Goal: Book appointment/travel/reservation

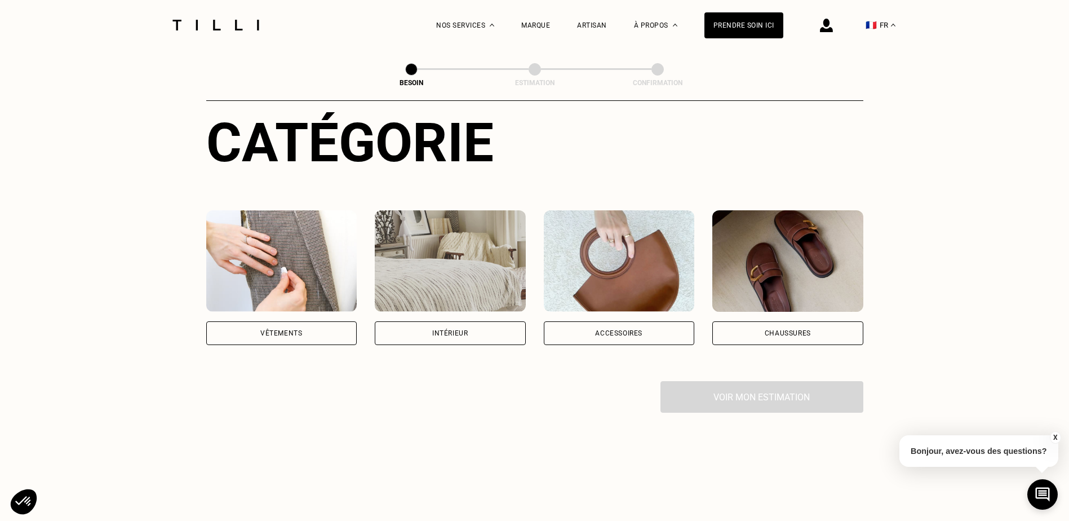
scroll to position [169, 0]
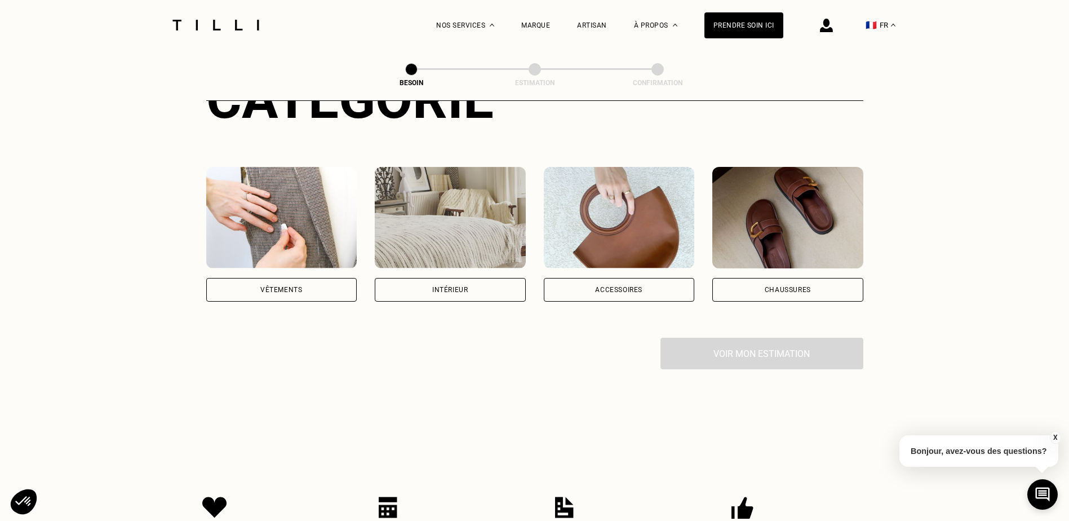
click at [485, 280] on div "Intérieur" at bounding box center [450, 290] width 151 height 24
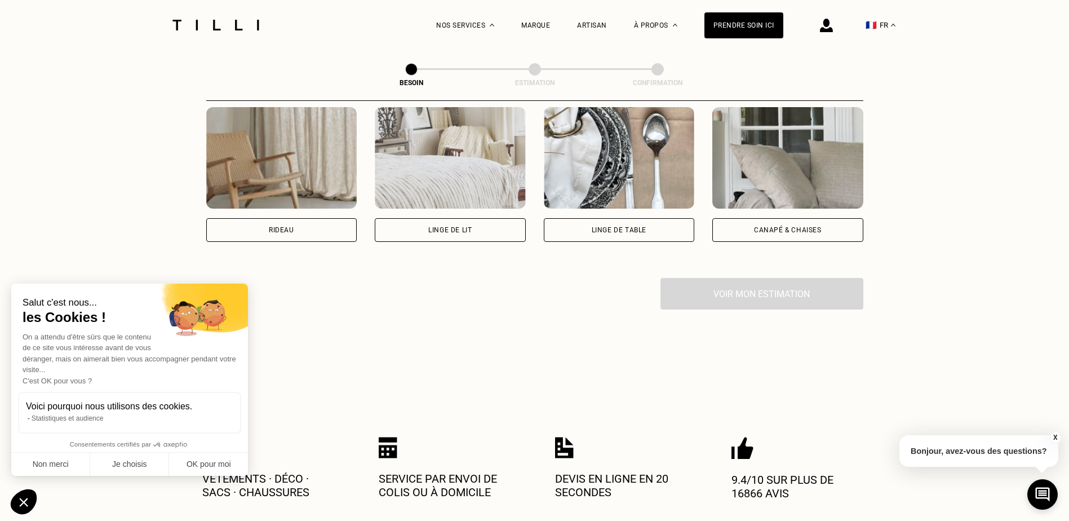
scroll to position [538, 0]
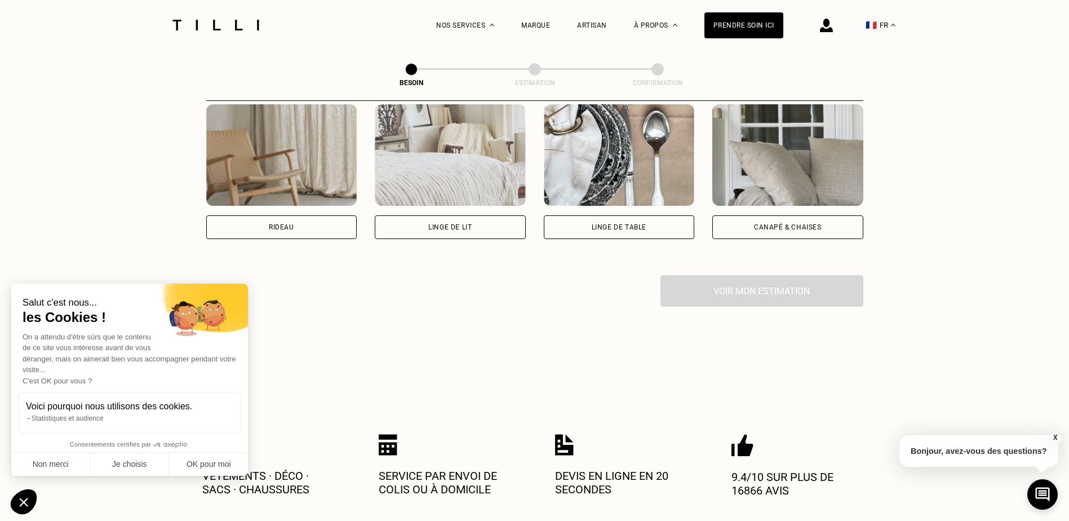
click at [331, 220] on div "Rideau" at bounding box center [281, 227] width 151 height 24
select select "FR"
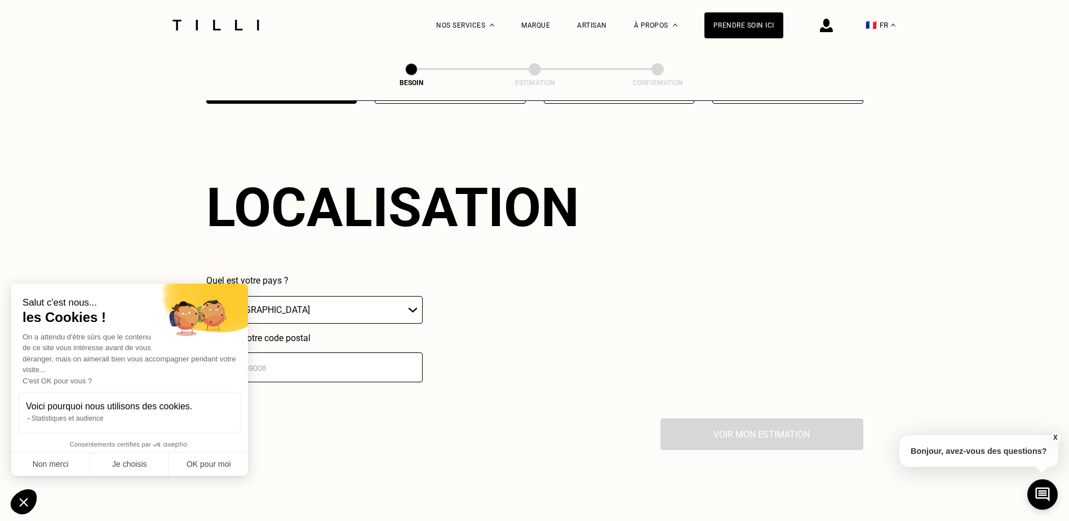
scroll to position [676, 0]
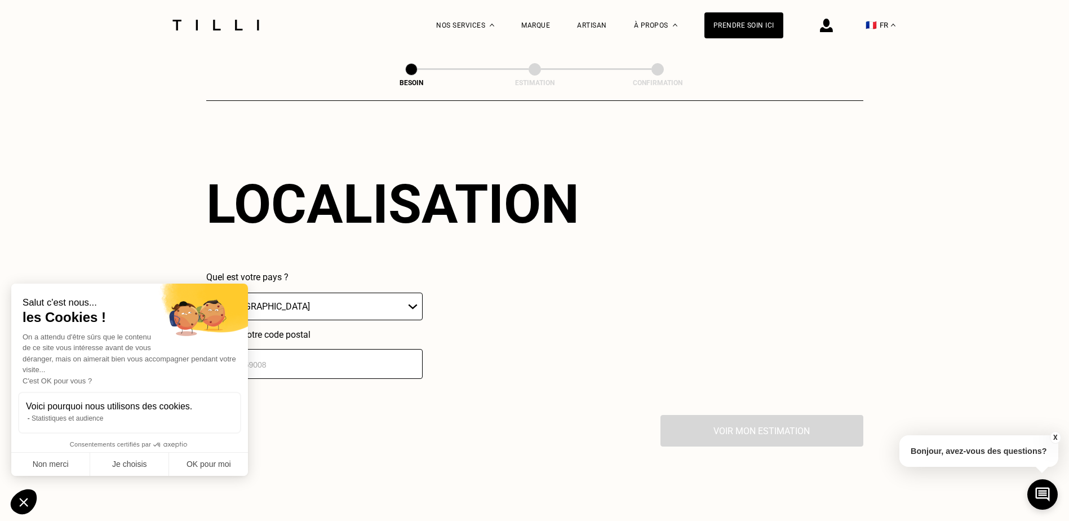
click at [303, 304] on select "🇩🇪 [GEOGRAPHIC_DATA] 🇦🇹 [GEOGRAPHIC_DATA] 🇧🇪 [GEOGRAPHIC_DATA] 🇧🇬 Bulgarie 🇨🇾 C…" at bounding box center [314, 306] width 216 height 28
click at [206, 292] on select "🇩🇪 [GEOGRAPHIC_DATA] 🇦🇹 [GEOGRAPHIC_DATA] 🇧🇪 [GEOGRAPHIC_DATA] 🇧🇬 Bulgarie 🇨🇾 C…" at bounding box center [314, 306] width 216 height 28
click at [52, 470] on button "Non merci" at bounding box center [50, 464] width 79 height 24
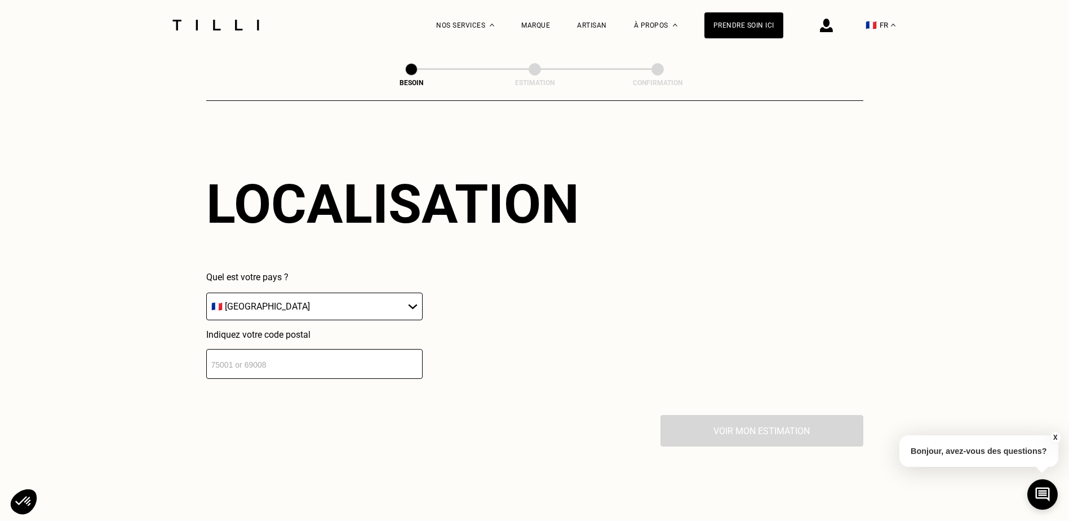
click at [320, 360] on input "number" at bounding box center [314, 364] width 216 height 30
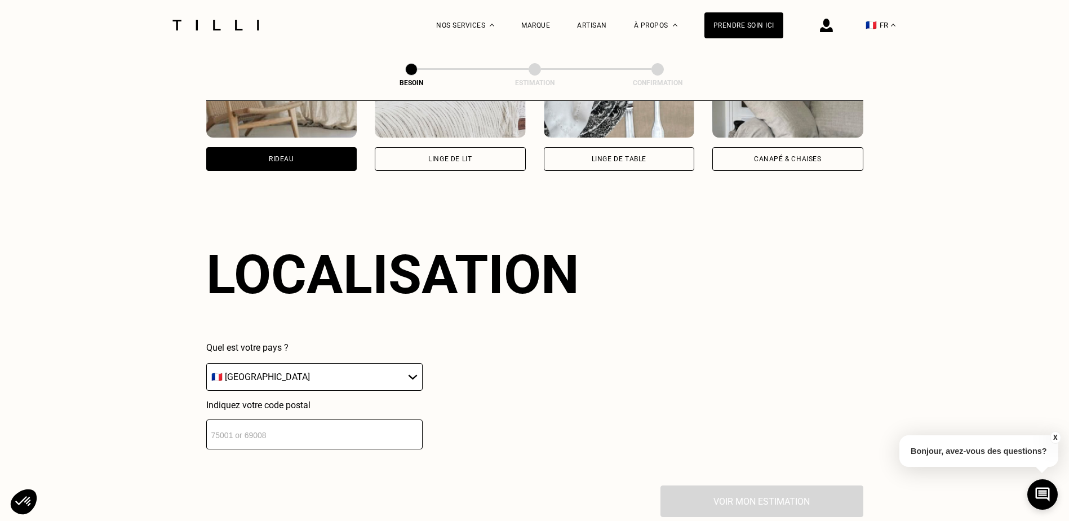
scroll to position [728, 0]
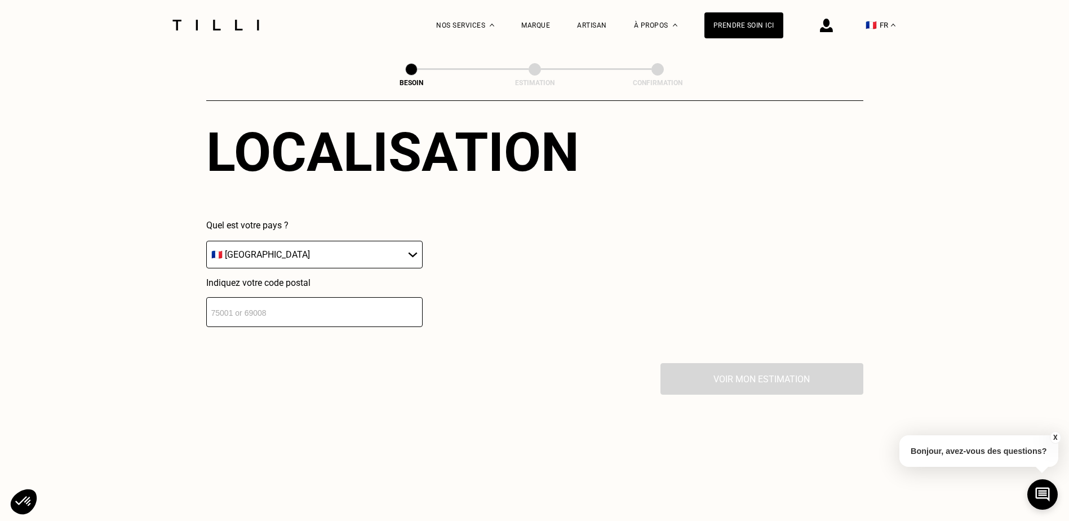
click at [340, 305] on input "number" at bounding box center [314, 312] width 216 height 30
type input "59170"
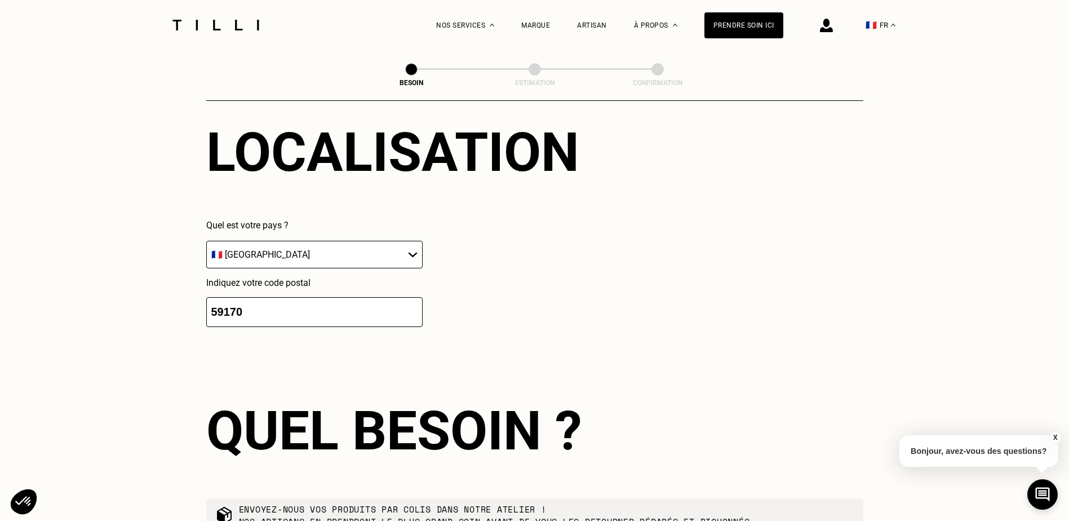
scroll to position [956, 0]
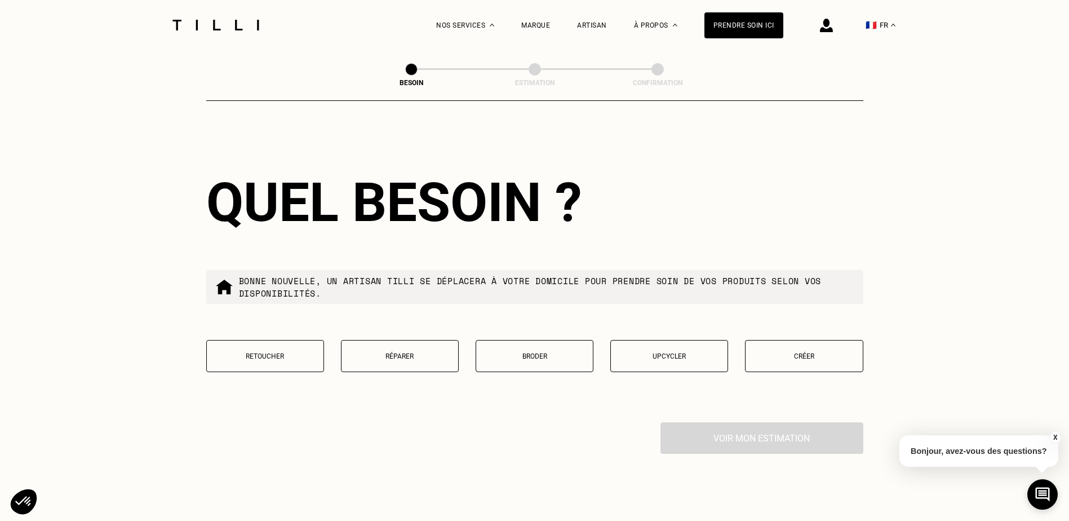
click at [269, 353] on p "Retoucher" at bounding box center [264, 356] width 105 height 8
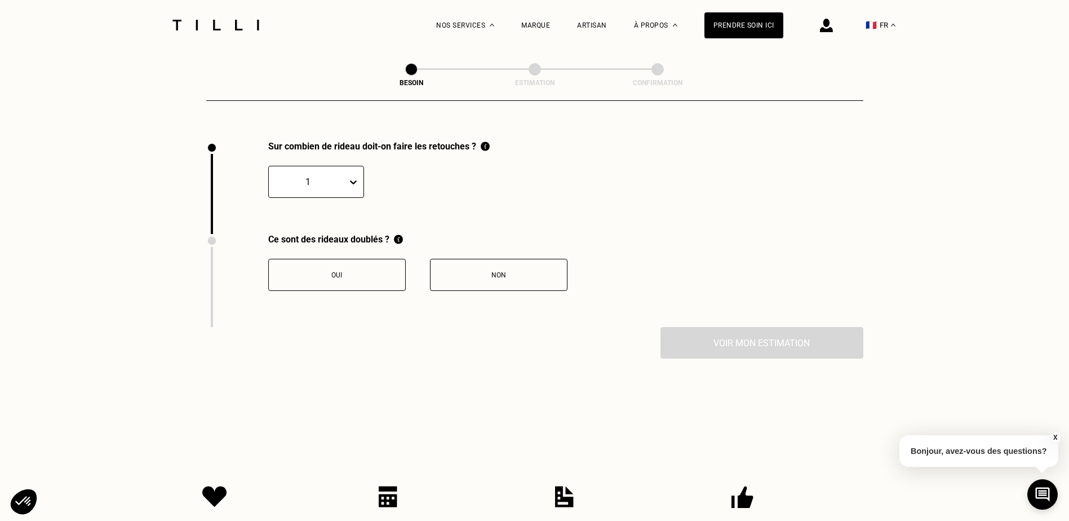
scroll to position [1245, 0]
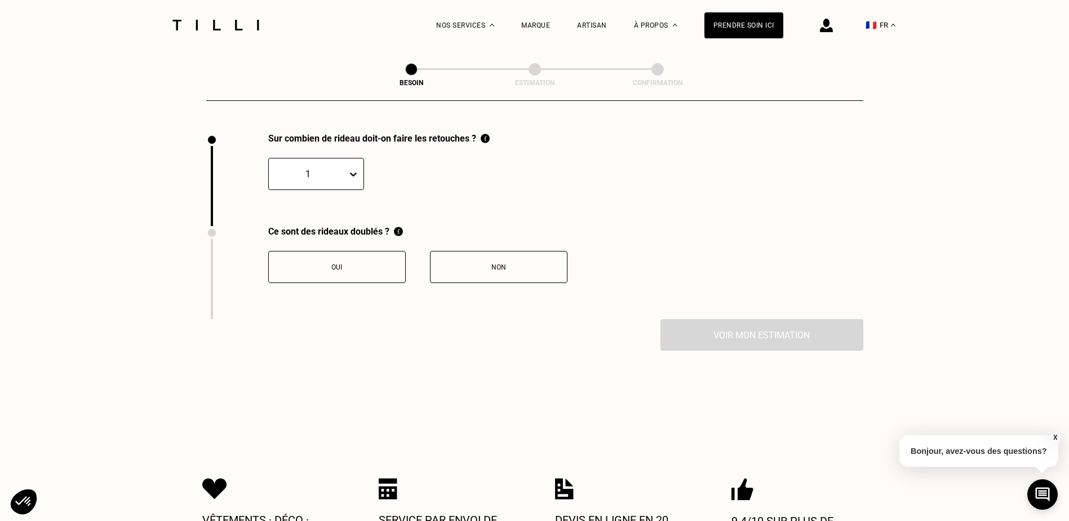
click at [372, 269] on button "Oui" at bounding box center [336, 267] width 137 height 32
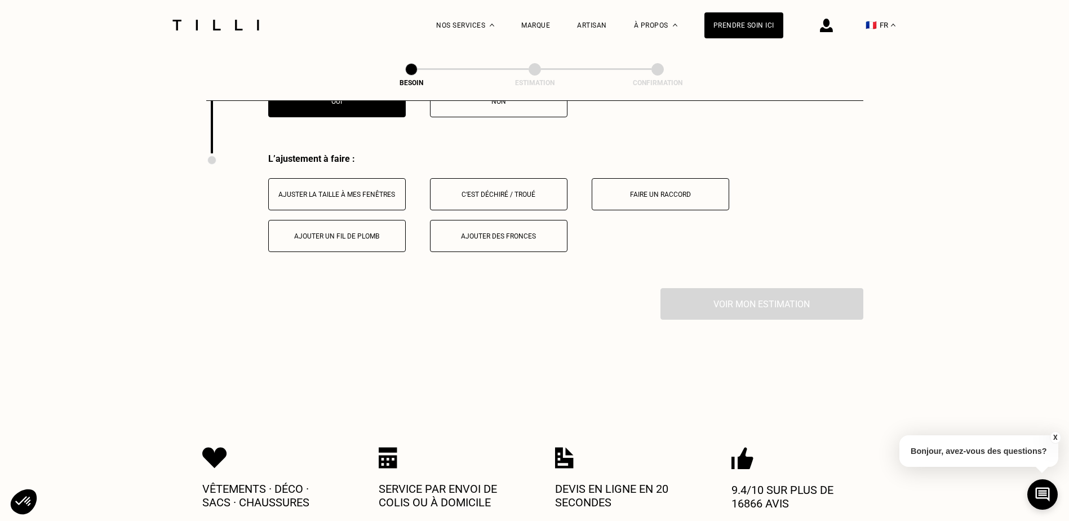
scroll to position [1431, 0]
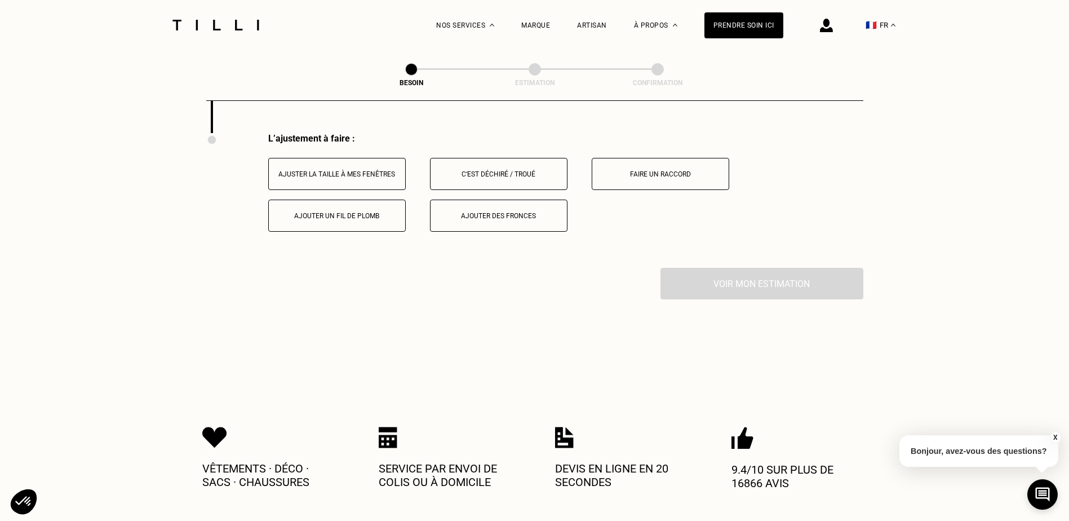
click at [384, 174] on button "Ajuster la taille à mes fenêtres" at bounding box center [336, 174] width 137 height 32
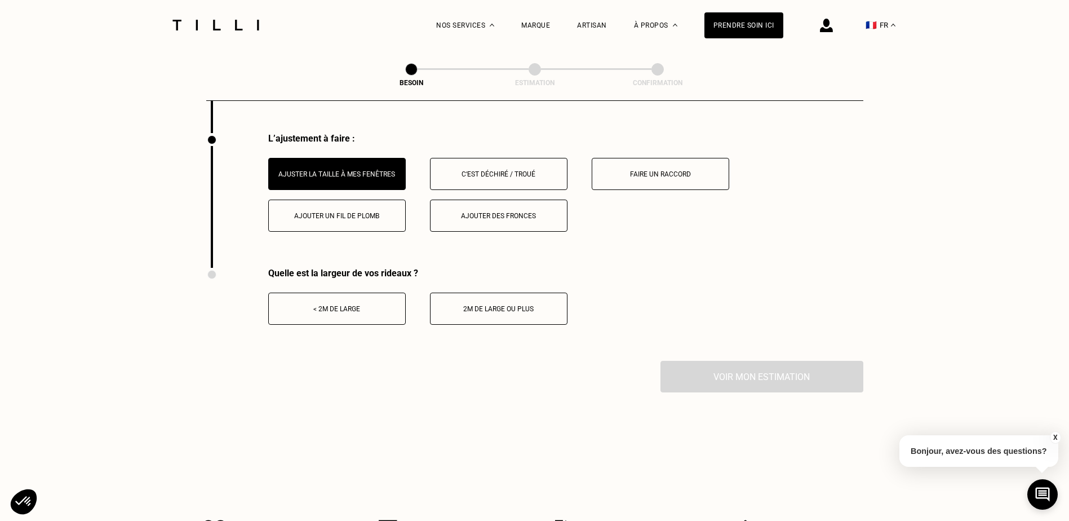
click at [378, 306] on button "< 2m de large" at bounding box center [336, 308] width 137 height 32
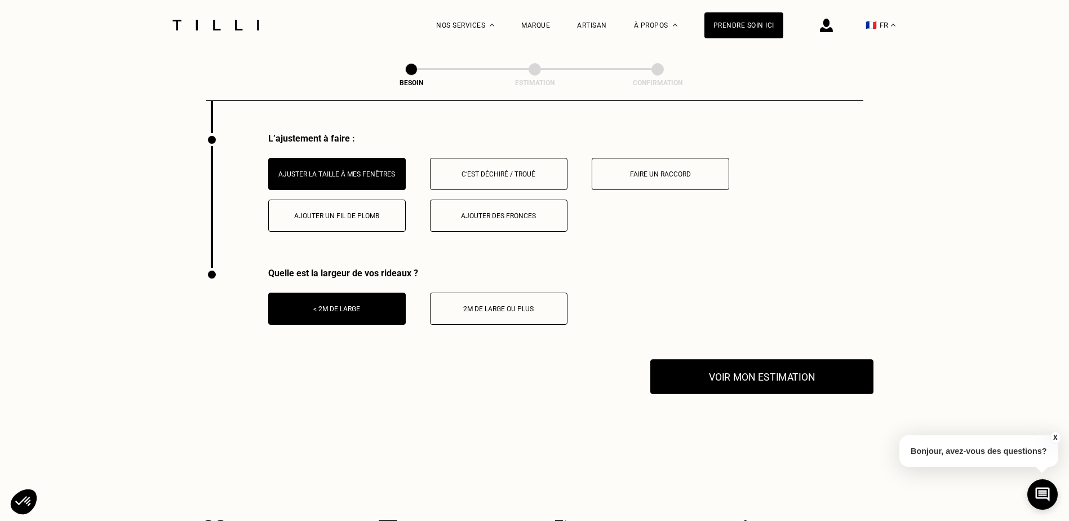
click at [711, 364] on button "Voir mon estimation" at bounding box center [761, 376] width 223 height 35
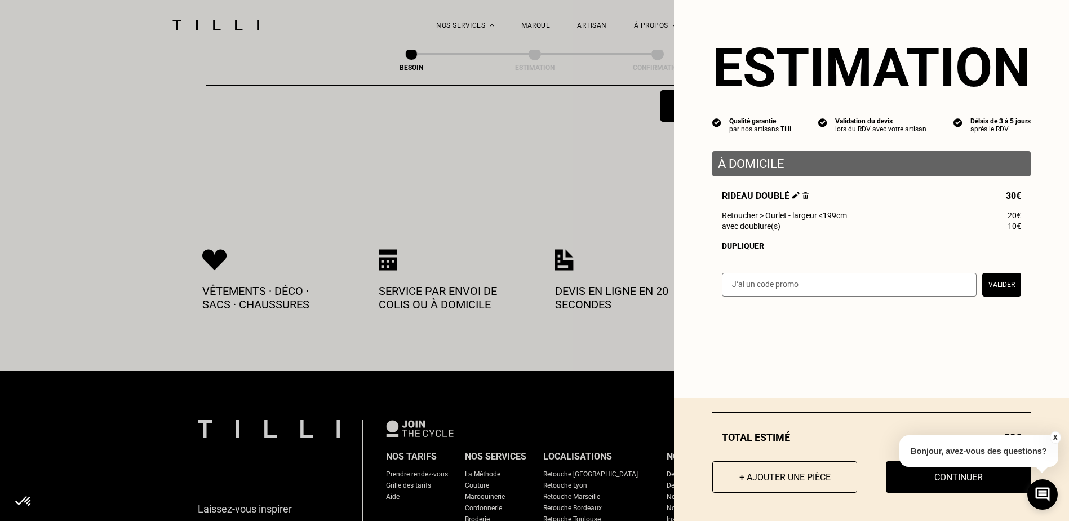
scroll to position [1713, 0]
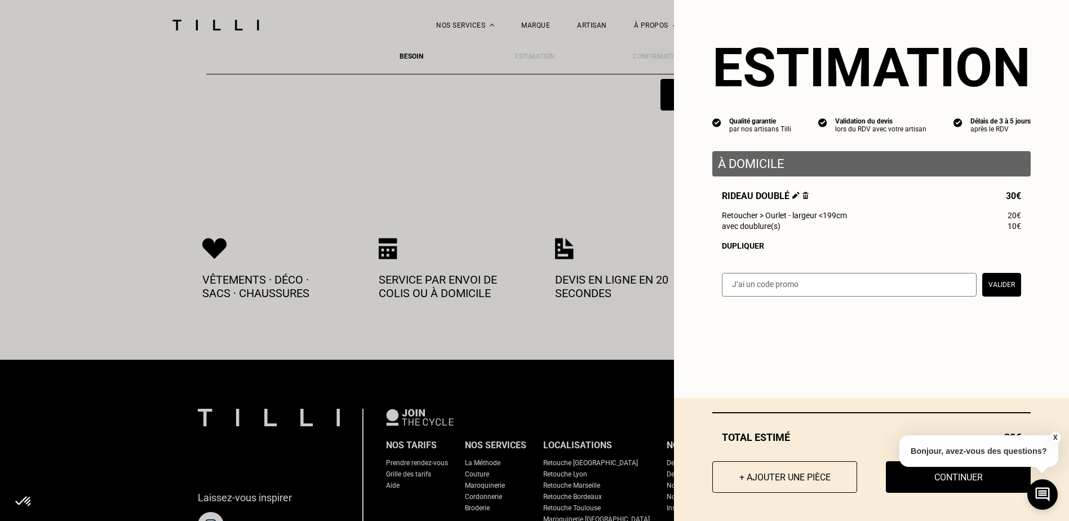
click at [1057, 436] on button "X" at bounding box center [1054, 437] width 11 height 12
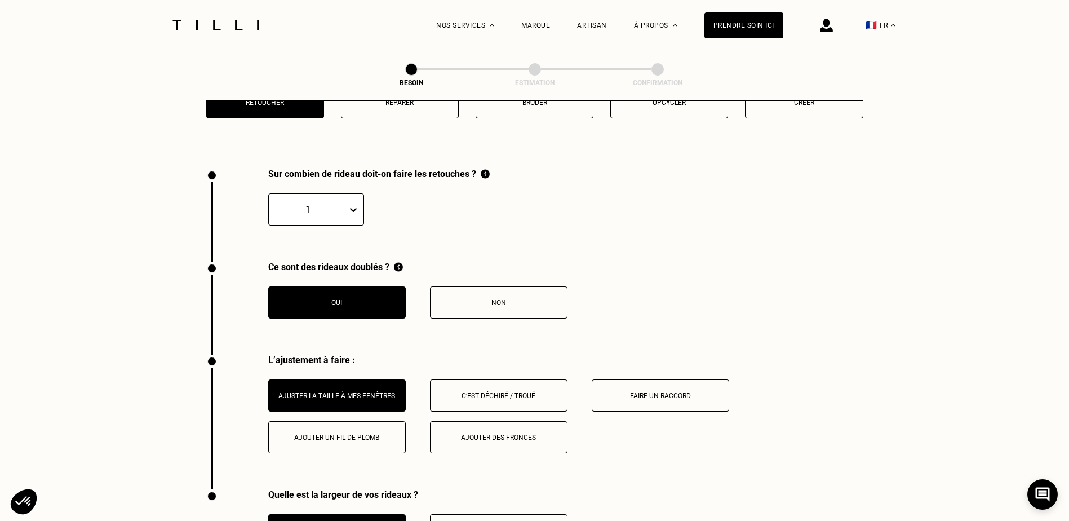
scroll to position [1488, 0]
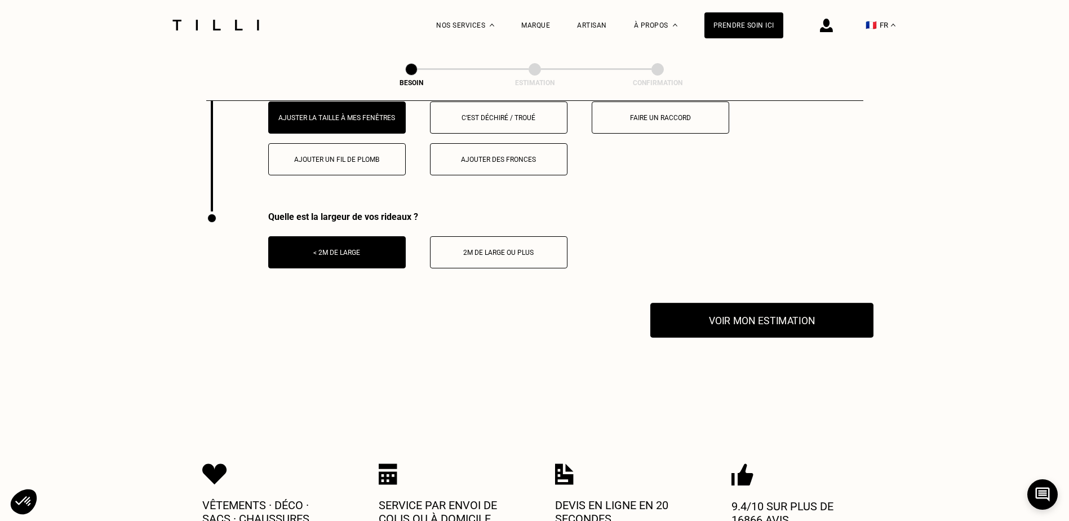
click at [799, 315] on button "Voir mon estimation" at bounding box center [761, 320] width 223 height 35
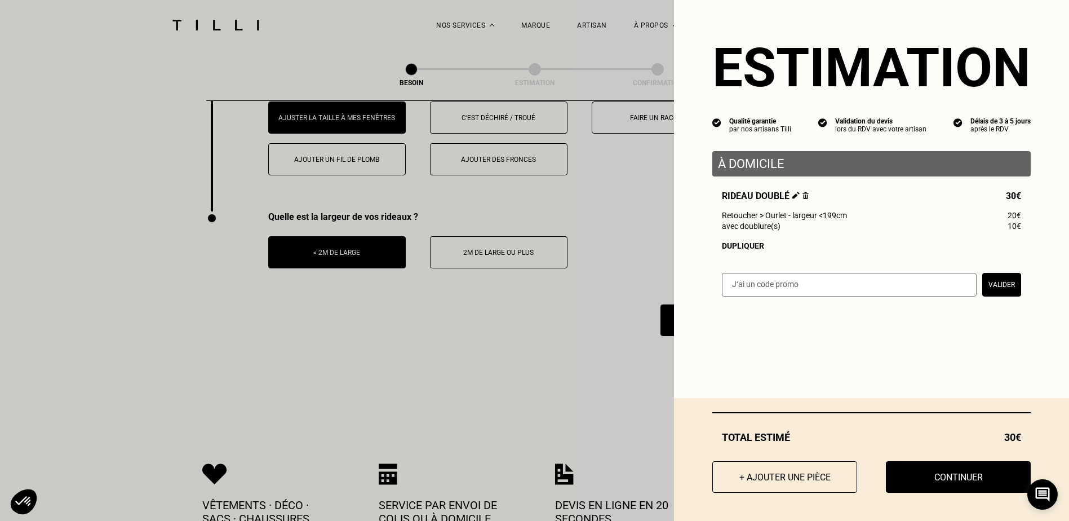
click at [939, 487] on button "Continuer" at bounding box center [958, 477] width 145 height 32
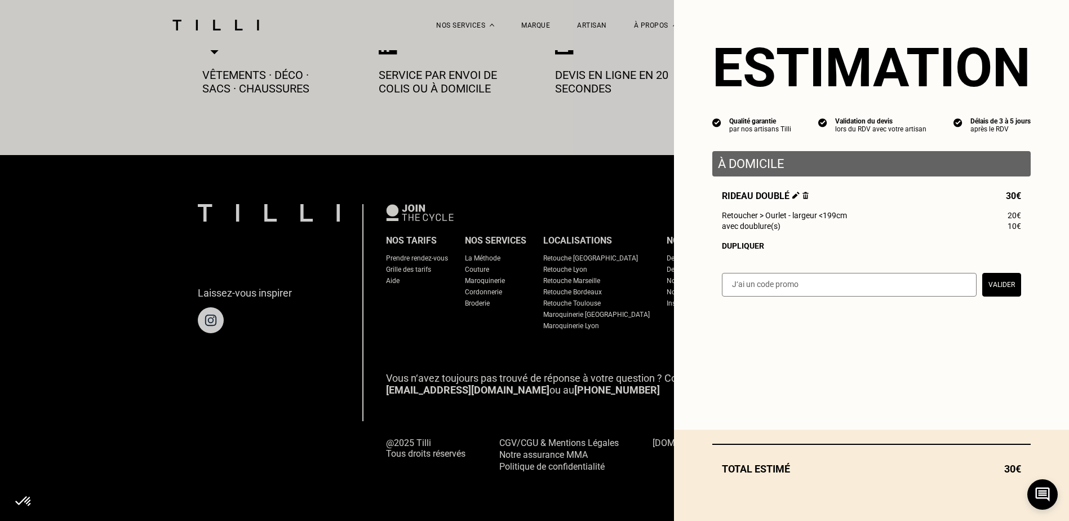
scroll to position [621, 0]
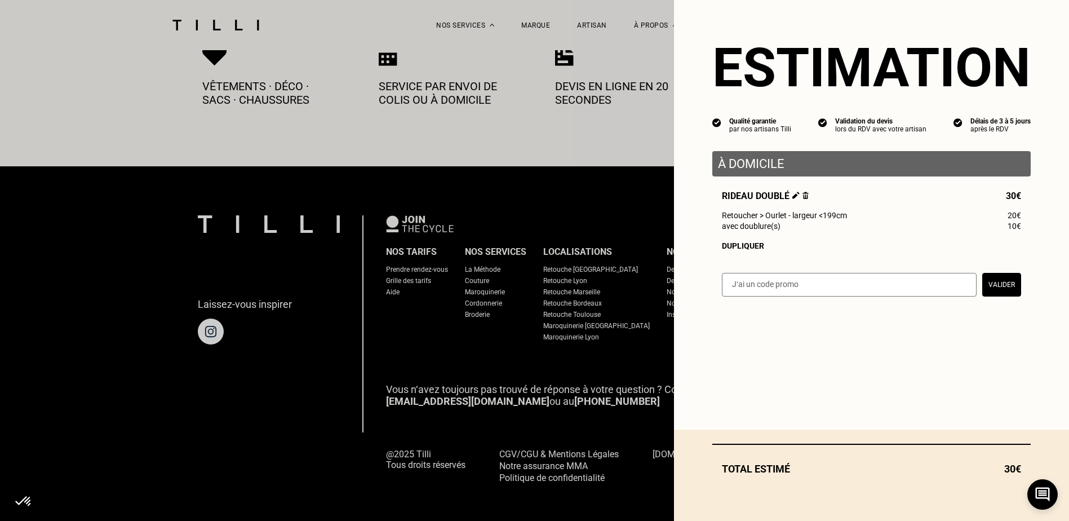
select select "FR"
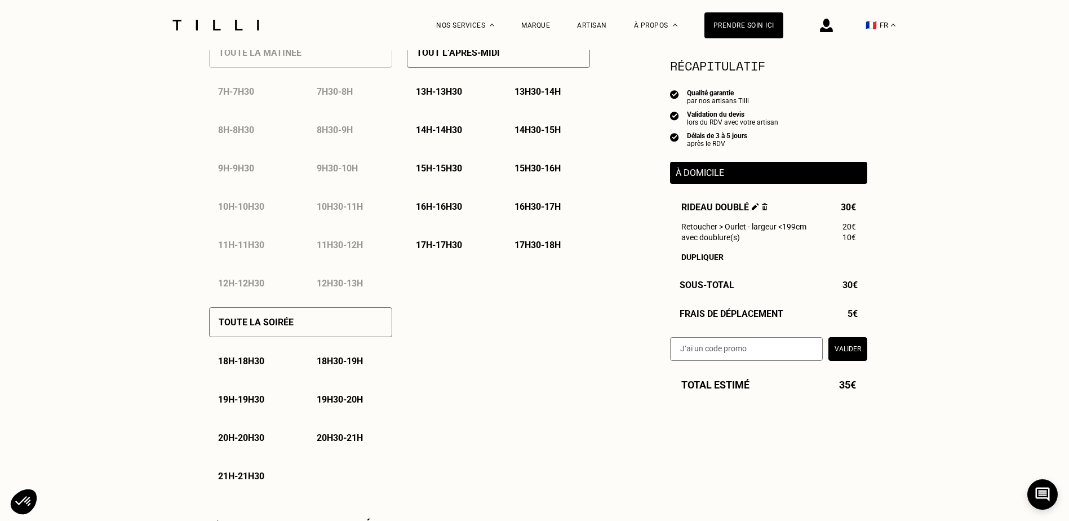
scroll to position [338, 0]
